Goal: Find specific page/section: Find specific page/section

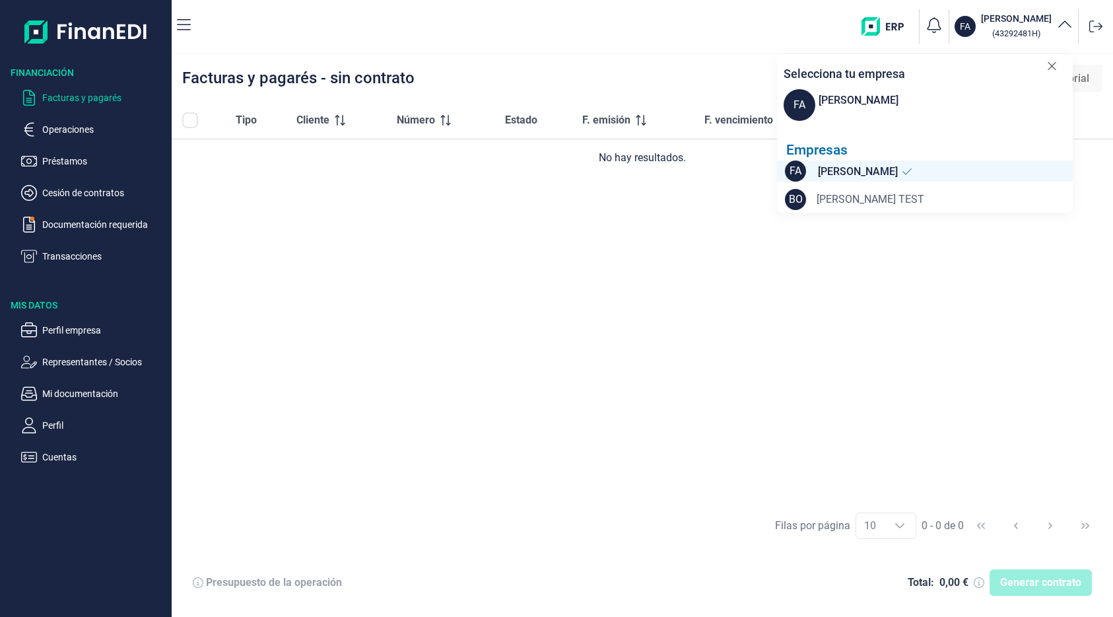
click at [840, 199] on span "[PERSON_NAME] TEST" at bounding box center [871, 199] width 108 height 16
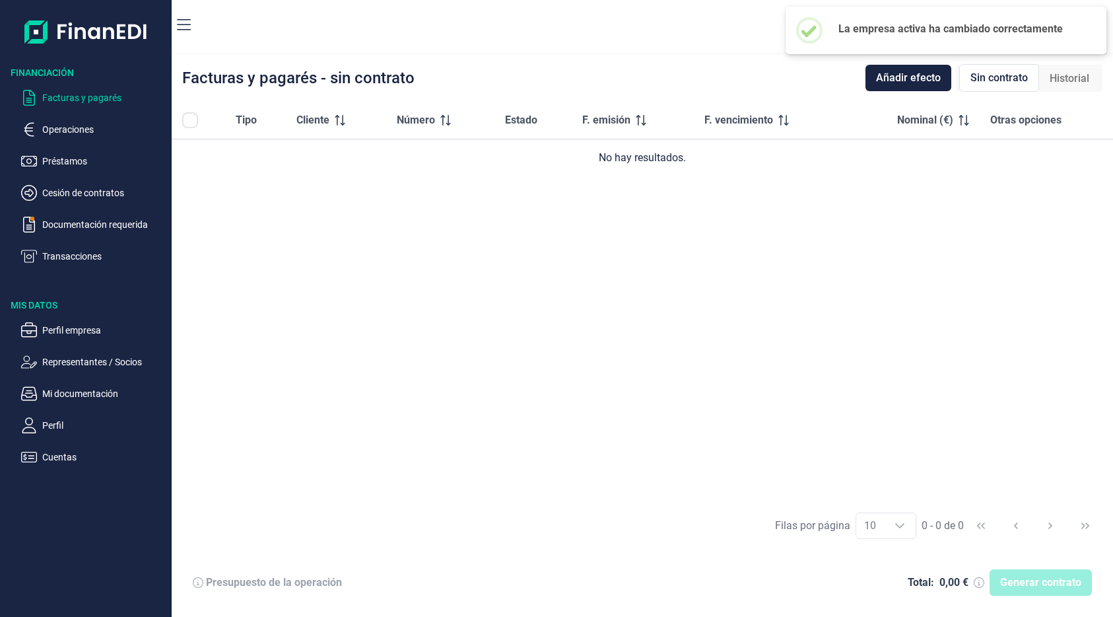
click at [949, 220] on div "Tipo Cliente Número Estado F. emisión F. vencimiento Nominal (€) Otras opciones…" at bounding box center [642, 302] width 941 height 401
click at [679, 57] on div "Facturas y pagarés - sin contrato Añadir efecto Sin contrato Historial" at bounding box center [642, 78] width 941 height 48
click at [1058, 27] on icon "button" at bounding box center [1065, 25] width 16 height 16
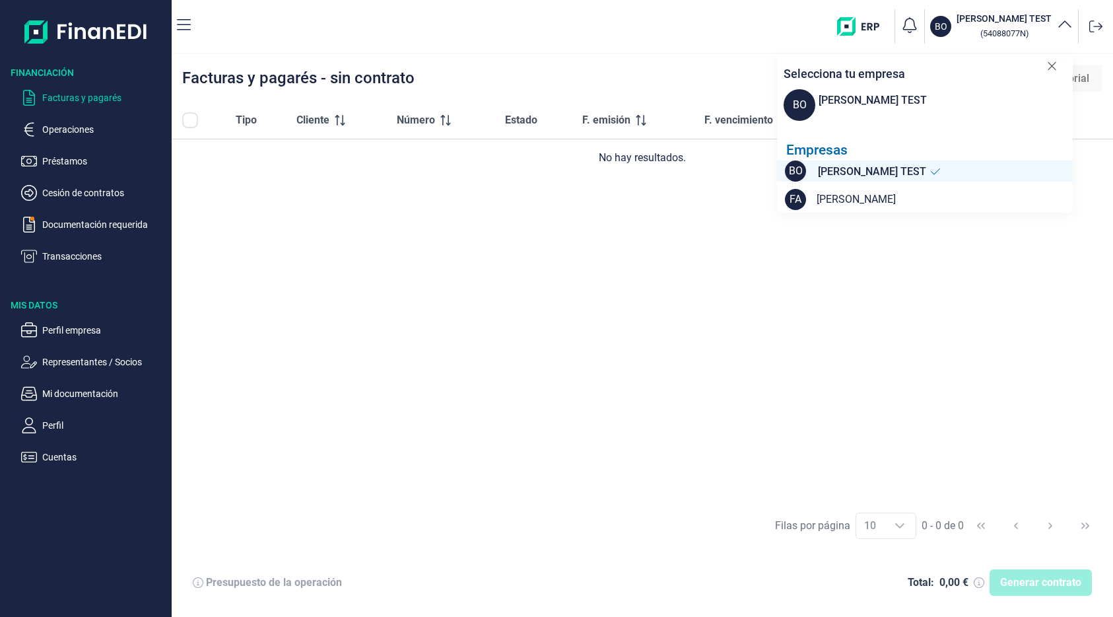
click at [885, 22] on img "button" at bounding box center [863, 26] width 52 height 18
